Goal: Task Accomplishment & Management: Use online tool/utility

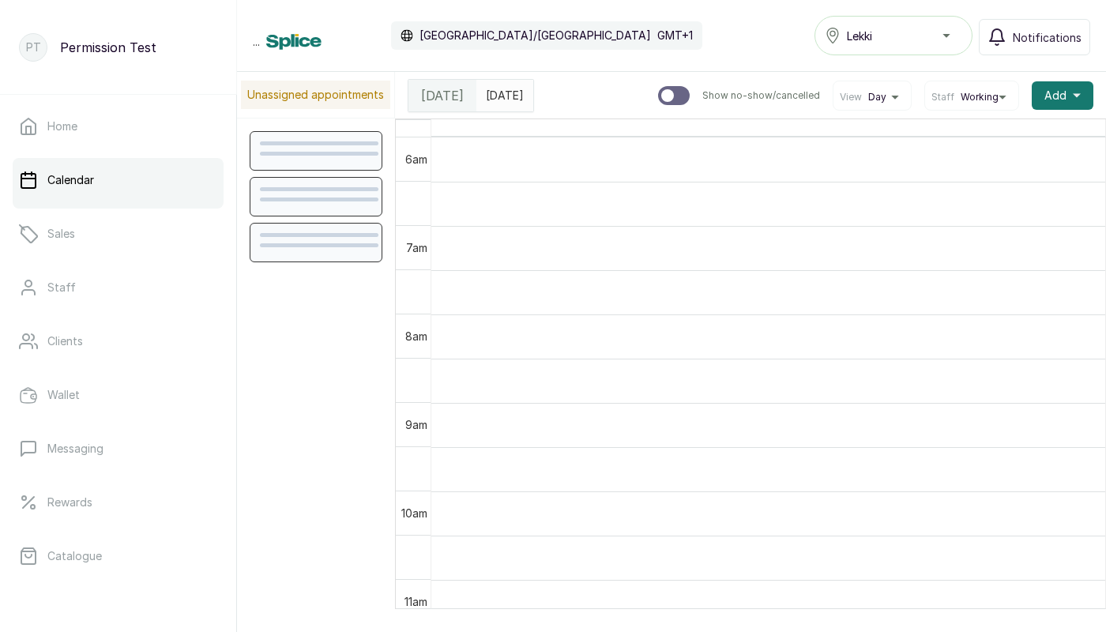
scroll to position [532, 0]
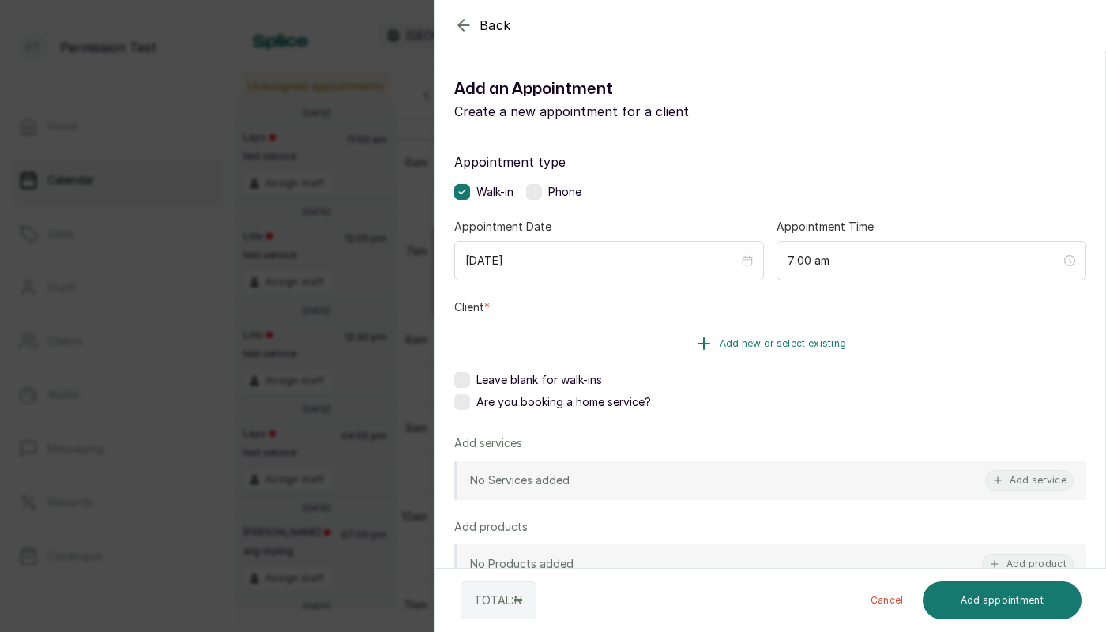
click at [672, 356] on button "Add new or select existing" at bounding box center [770, 344] width 632 height 44
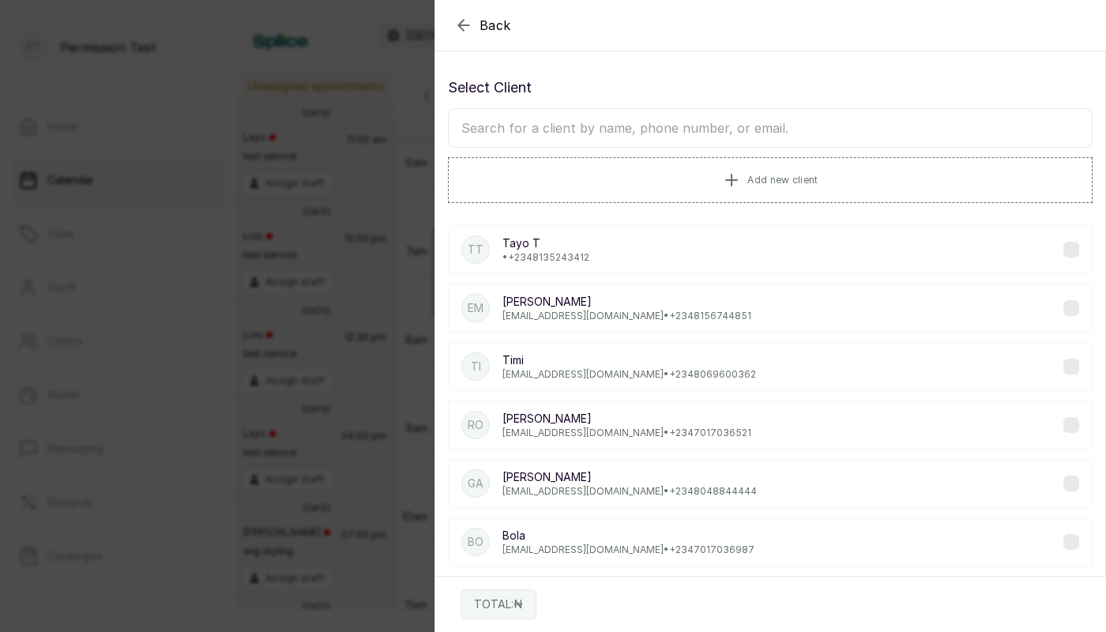
click at [575, 130] on input "text" at bounding box center [770, 128] width 645 height 40
type input "[PERSON_NAME]"
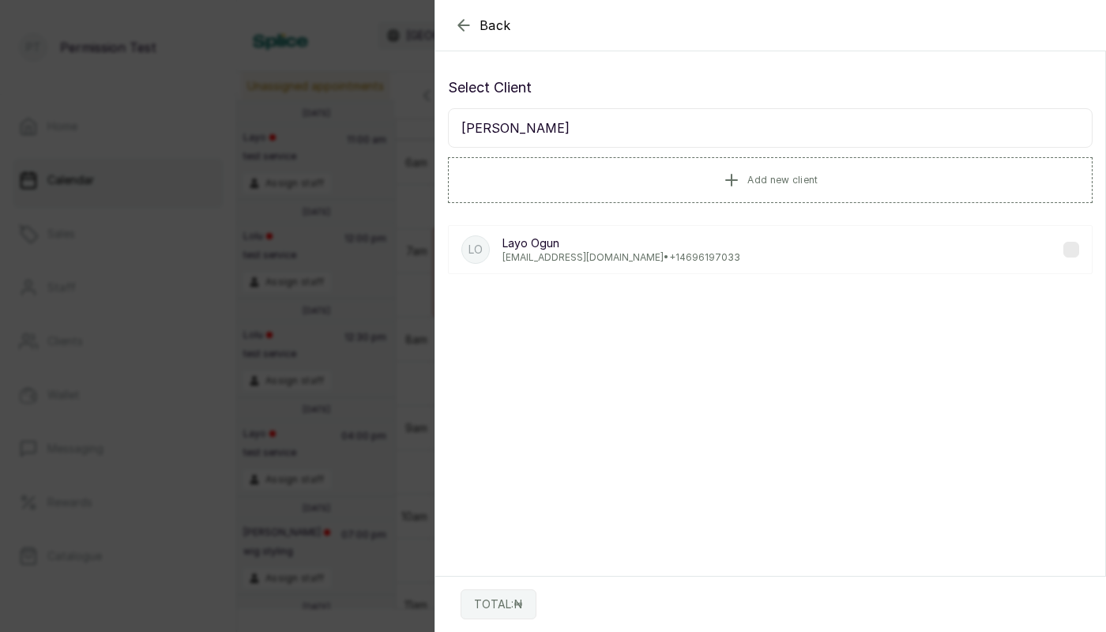
click at [557, 247] on p "Layo Ogun" at bounding box center [622, 244] width 238 height 16
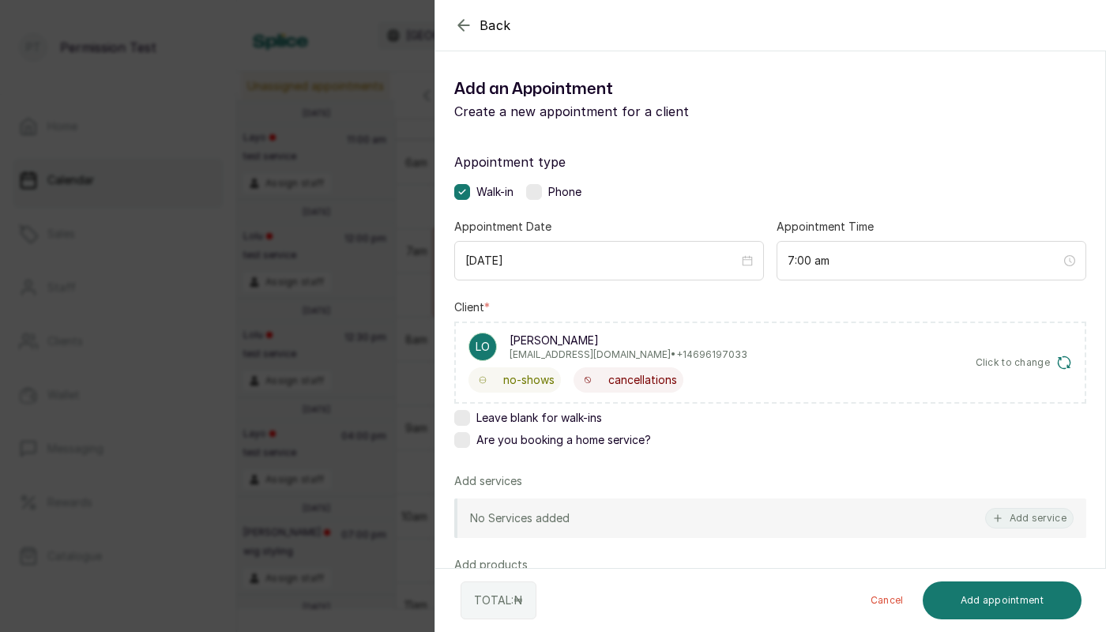
click at [322, 286] on div "Back Add Appointment Add an Appointment Create a new appointment for a client A…" at bounding box center [553, 316] width 1106 height 632
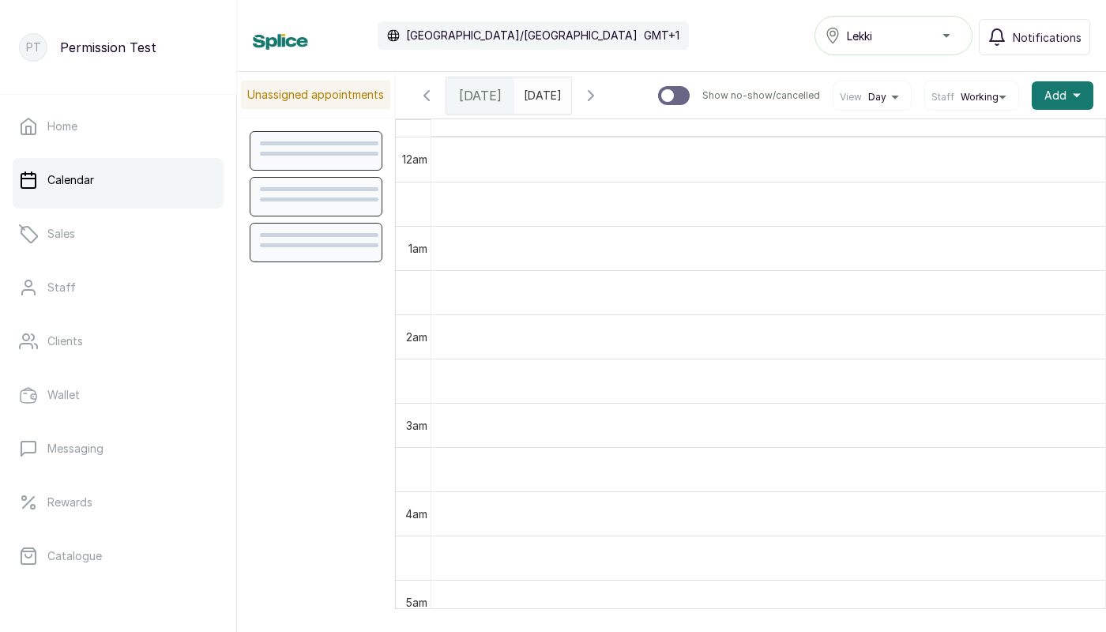
scroll to position [532, 0]
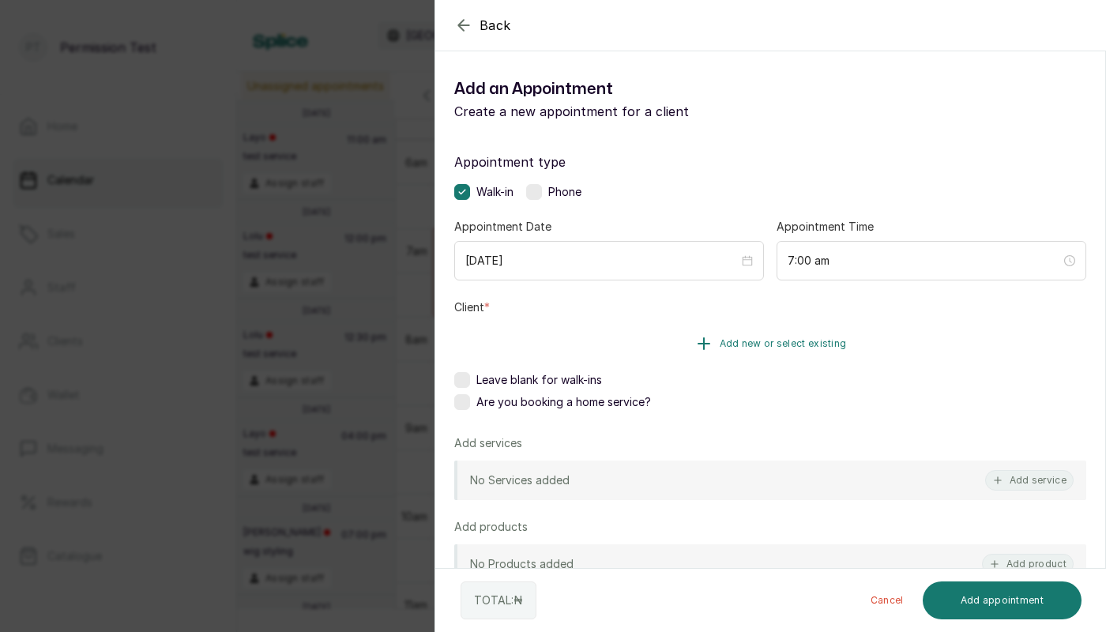
click at [712, 340] on icon "button" at bounding box center [704, 343] width 19 height 19
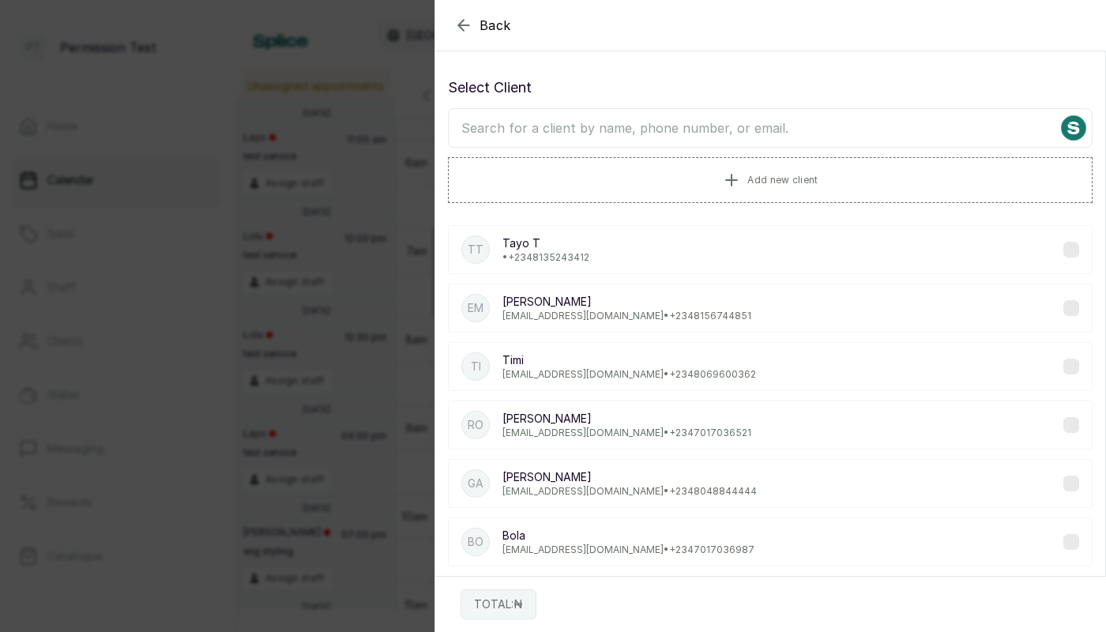
click at [560, 129] on input "text" at bounding box center [770, 128] width 645 height 40
type input "[PERSON_NAME]"
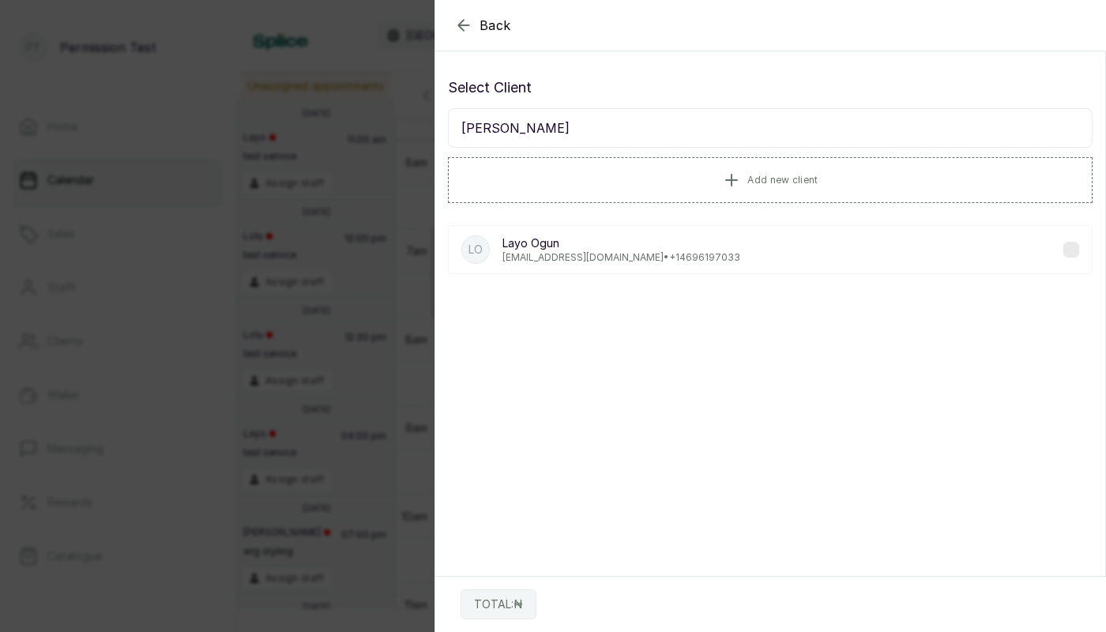
click at [625, 254] on p "[EMAIL_ADDRESS][DOMAIN_NAME] • [PHONE_NUMBER]" at bounding box center [622, 257] width 238 height 13
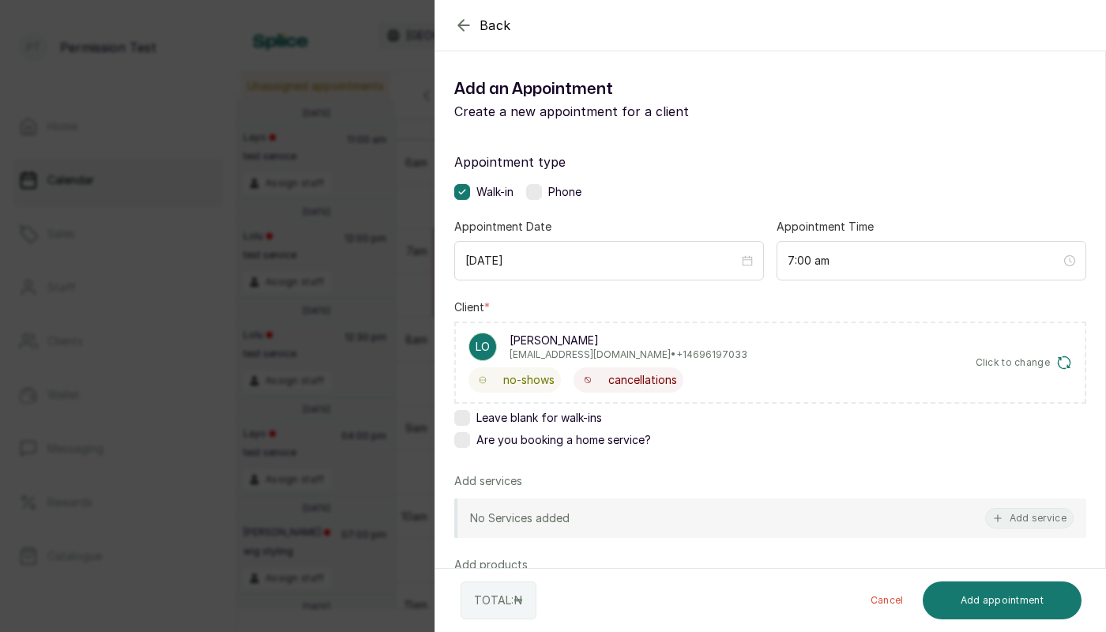
click at [257, 427] on div "Back Add Appointment Add an Appointment Create a new appointment for a client A…" at bounding box center [553, 316] width 1106 height 632
